Goal: Task Accomplishment & Management: Use online tool/utility

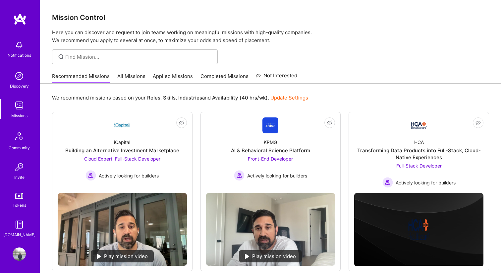
click at [19, 50] on img at bounding box center [19, 44] width 13 height 13
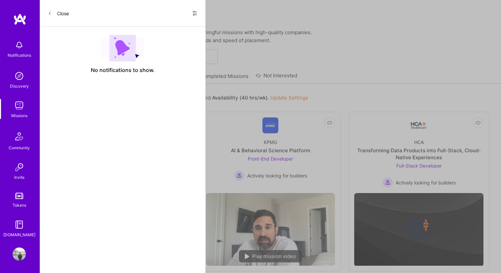
click at [200, 11] on div "Close Show all notifications Show unread notifications only" at bounding box center [123, 13] width 166 height 27
click at [194, 13] on icon at bounding box center [194, 13] width 5 height 5
click at [161, 25] on span "Show all notifications" at bounding box center [148, 27] width 46 height 7
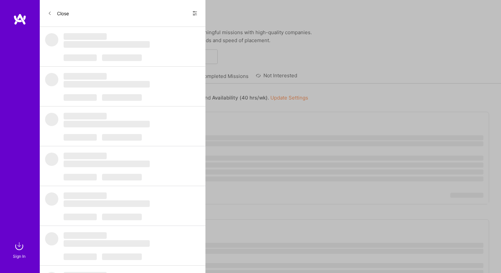
click at [62, 14] on button "Close" at bounding box center [58, 13] width 21 height 11
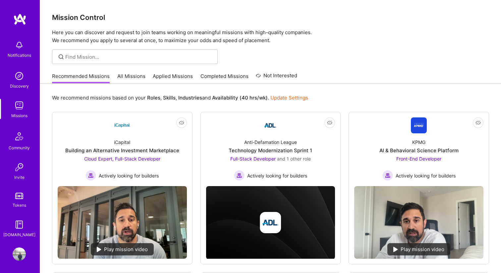
click at [133, 82] on link "All Missions" at bounding box center [131, 78] width 28 height 11
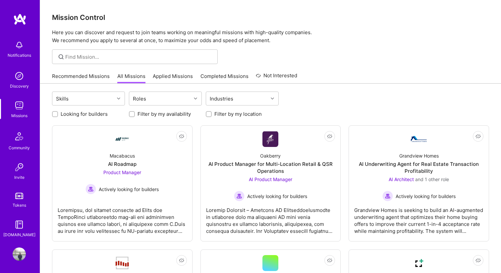
click at [165, 77] on link "Applied Missions" at bounding box center [173, 78] width 40 height 11
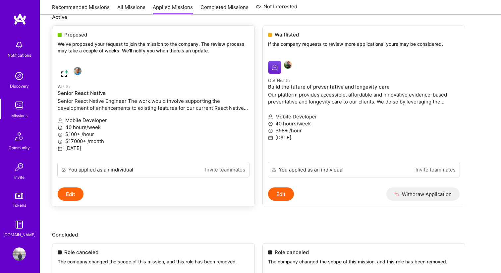
scroll to position [84, 0]
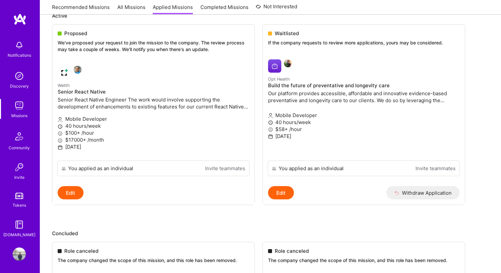
click at [24, 109] on img at bounding box center [19, 105] width 13 height 13
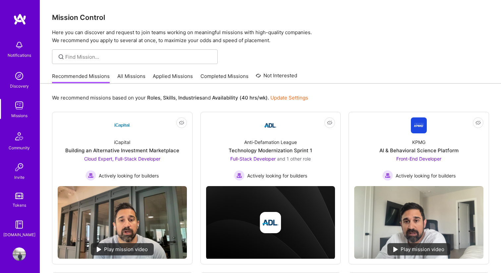
click at [24, 109] on img at bounding box center [19, 105] width 13 height 13
click at [129, 78] on link "All Missions" at bounding box center [131, 78] width 28 height 11
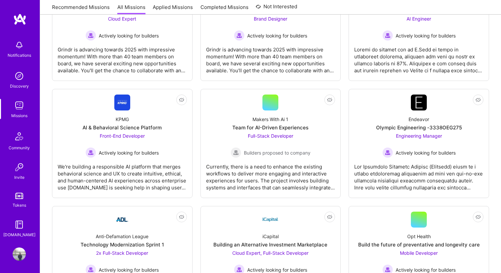
scroll to position [1678, 0]
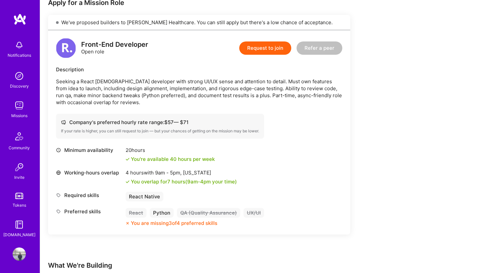
scroll to position [165, 0]
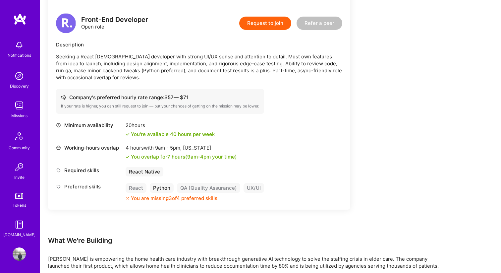
click at [17, 103] on img at bounding box center [19, 105] width 13 height 13
